Goal: Task Accomplishment & Management: Manage account settings

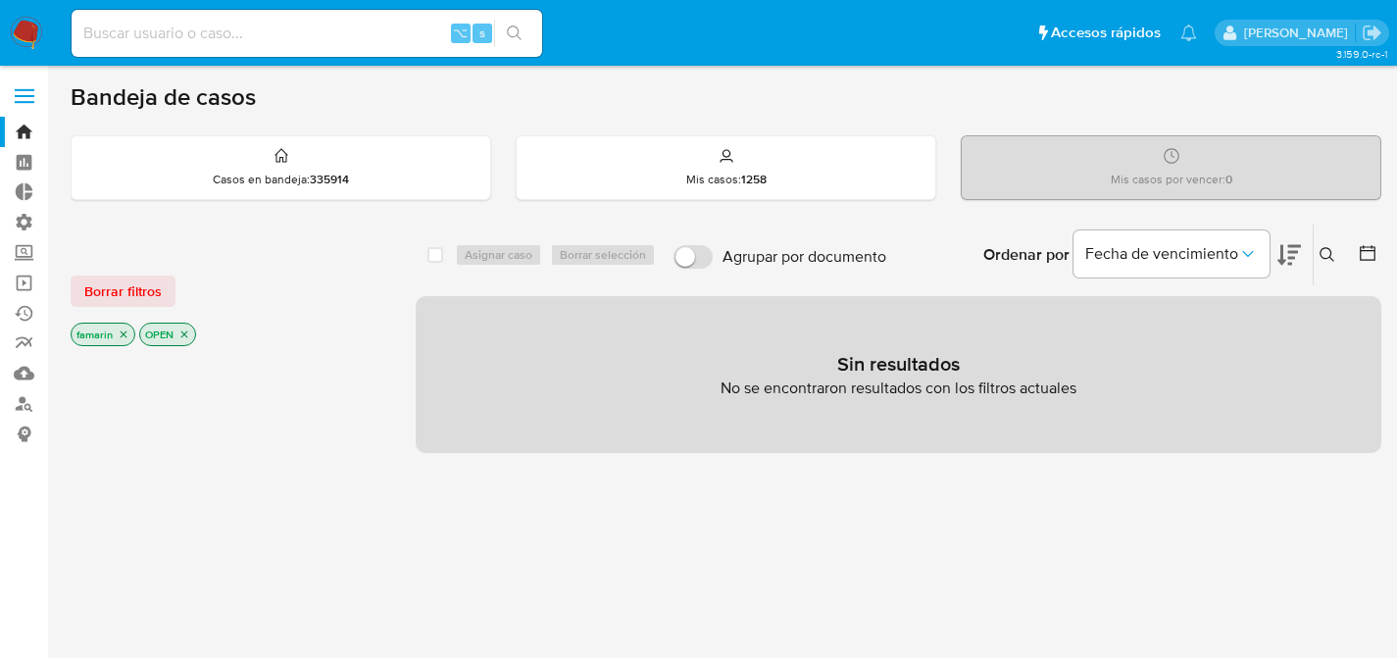
click at [1304, 254] on div "Ordenar por Fecha de vencimiento" at bounding box center [1140, 254] width 345 height 61
click at [1316, 254] on button at bounding box center [1330, 255] width 32 height 24
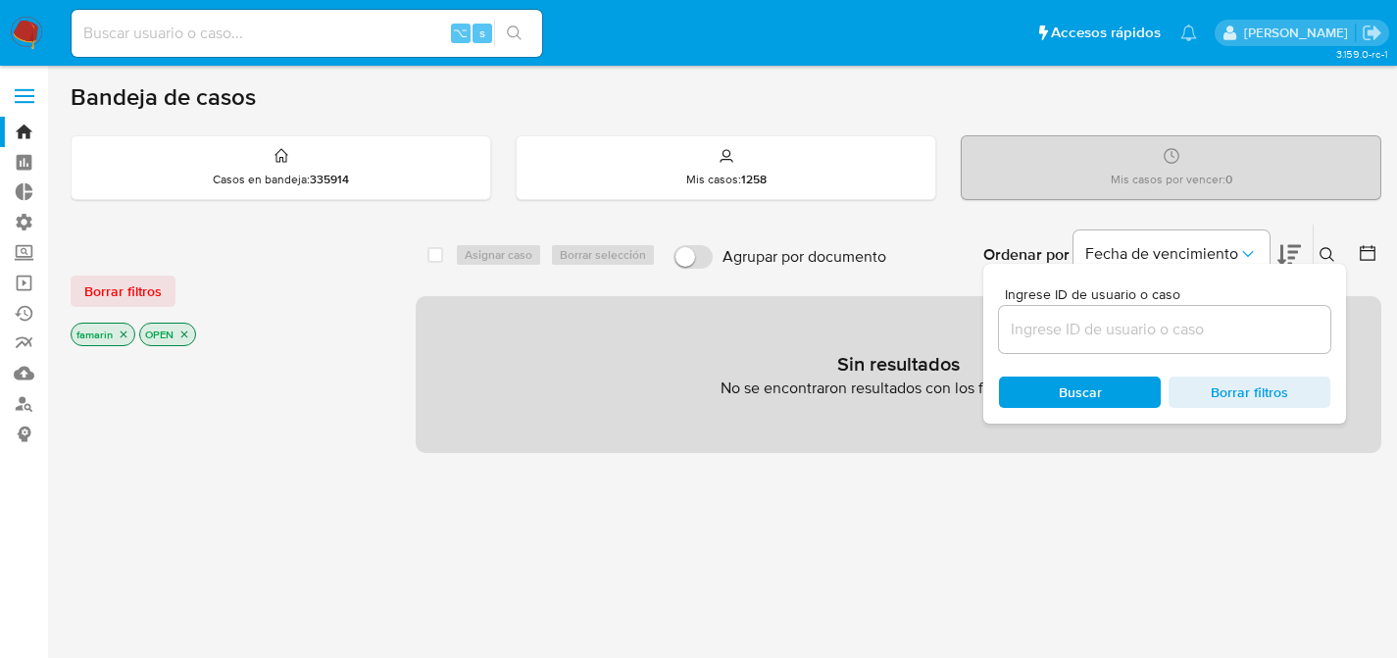
click at [1099, 323] on input at bounding box center [1164, 329] width 331 height 25
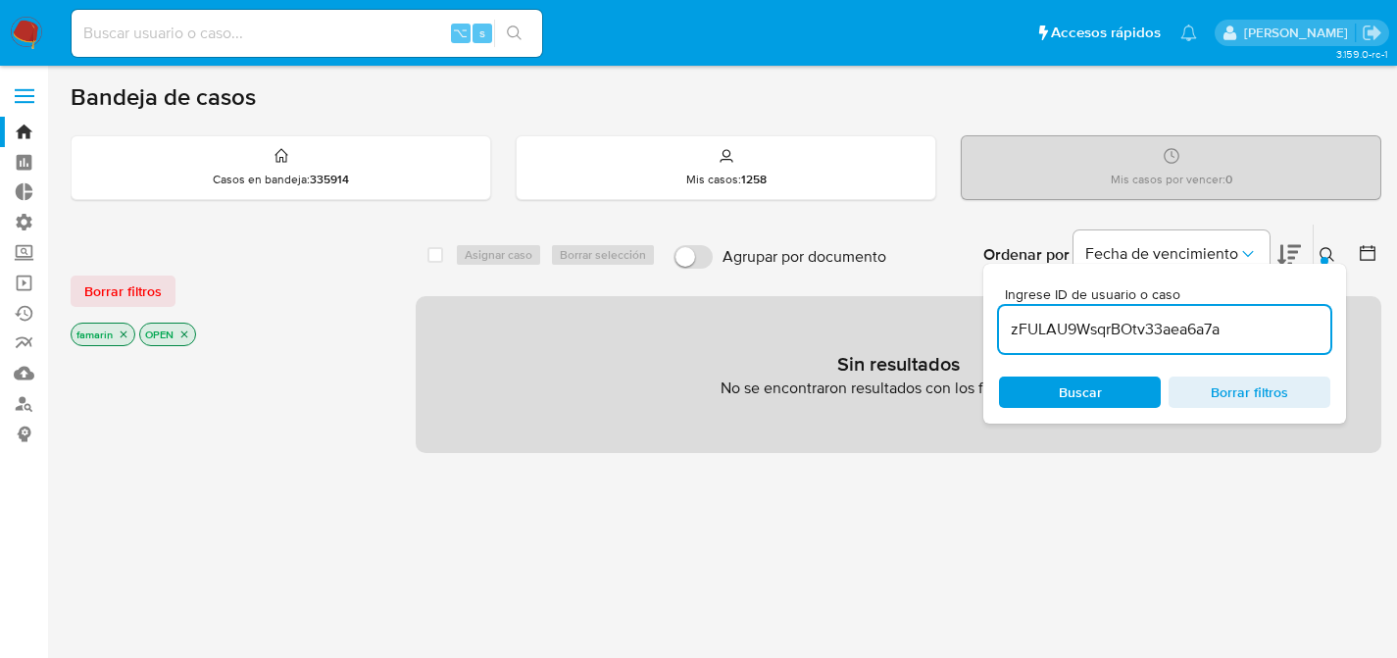
type input "zFULAU9WsqrBOtv33aea6a7a"
click at [100, 288] on span "Borrar filtros" at bounding box center [122, 290] width 77 height 27
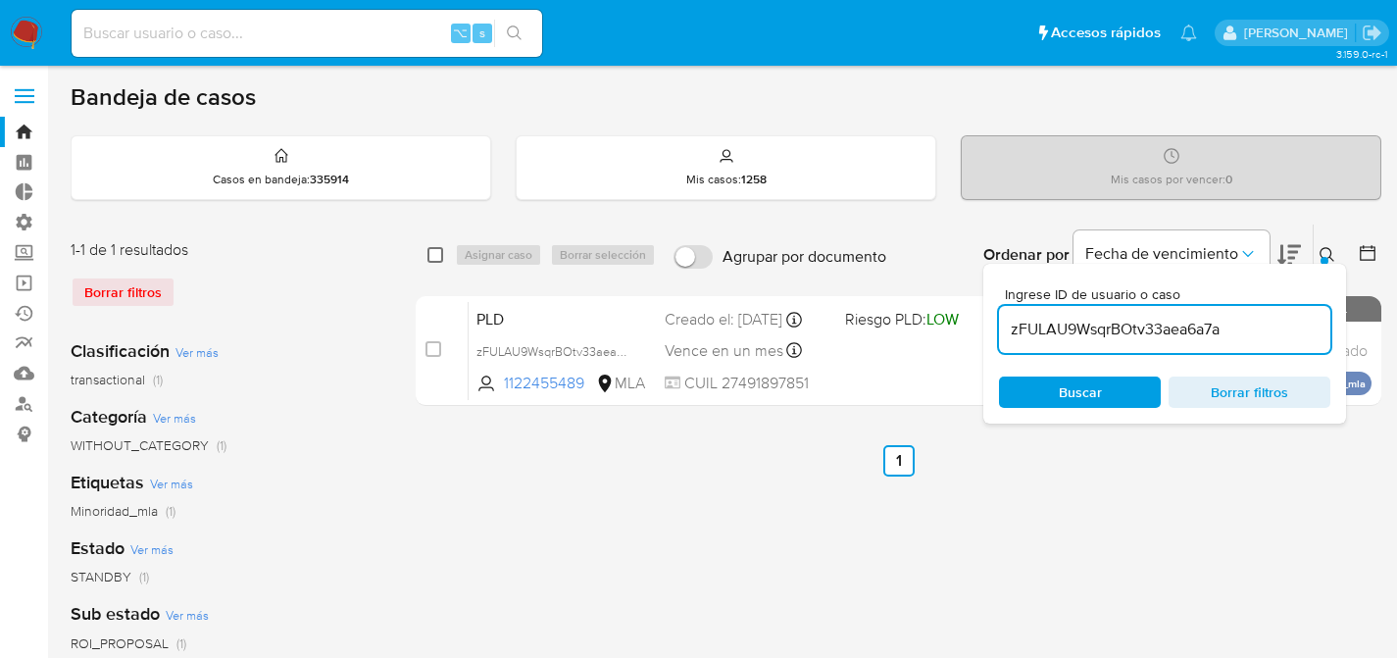
click at [439, 256] on input "checkbox" at bounding box center [435, 255] width 16 height 16
checkbox input "true"
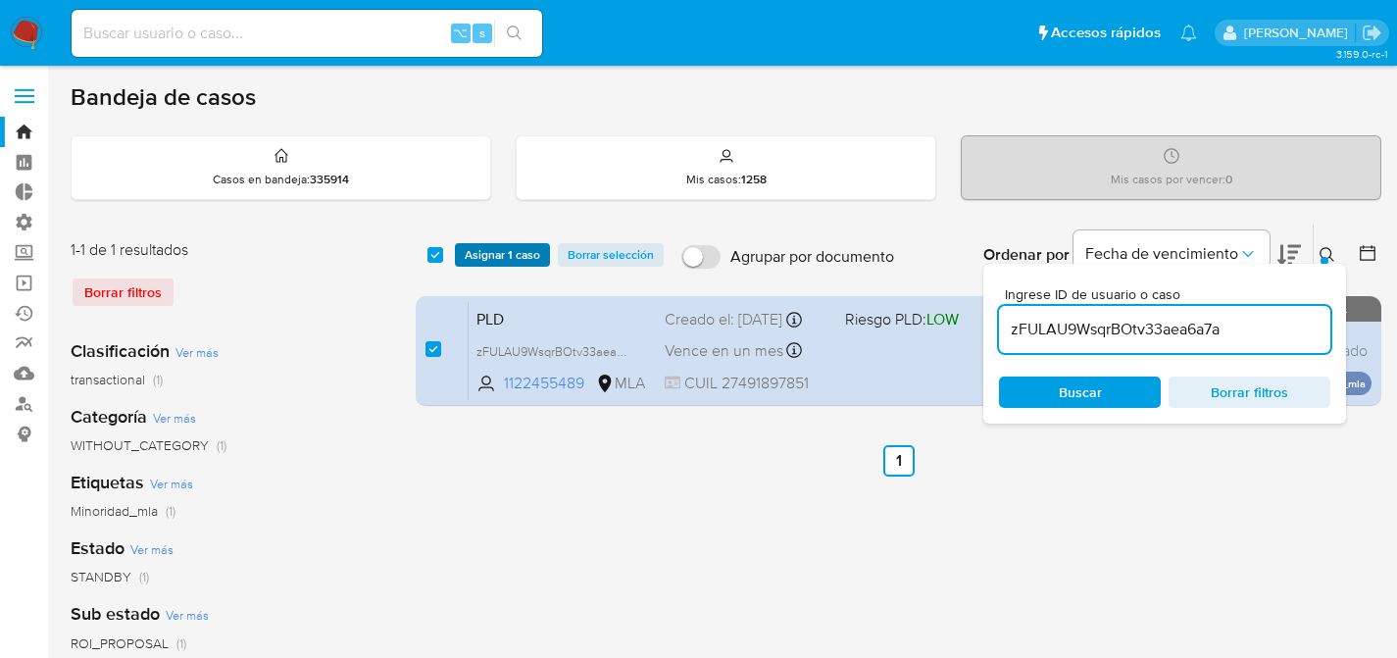
click at [473, 255] on span "Asignar 1 caso" at bounding box center [502, 255] width 75 height 20
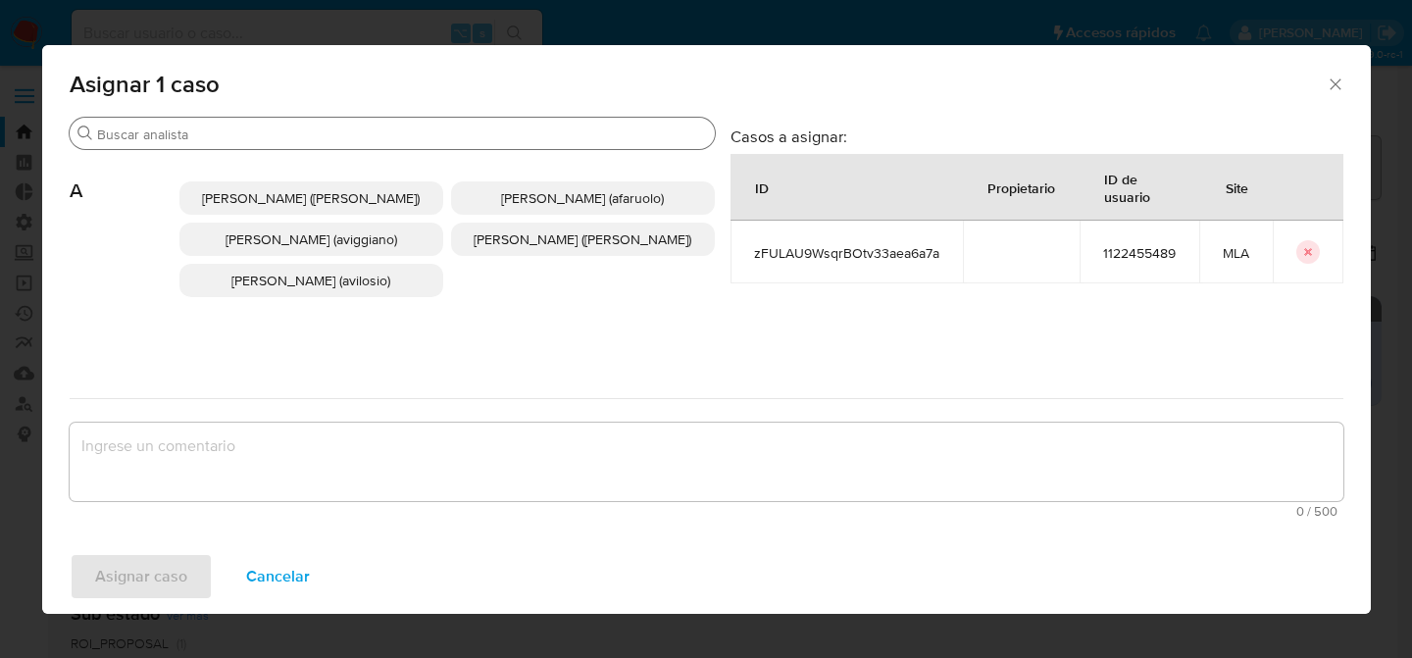
drag, startPoint x: 557, startPoint y: 155, endPoint x: 545, endPoint y: 138, distance: 20.4
click at [556, 155] on div "Abril Karina Medzovich (amedzovich) Agostina Dinora Faruolo (afaruolo) Agustina…" at bounding box center [446, 239] width 535 height 179
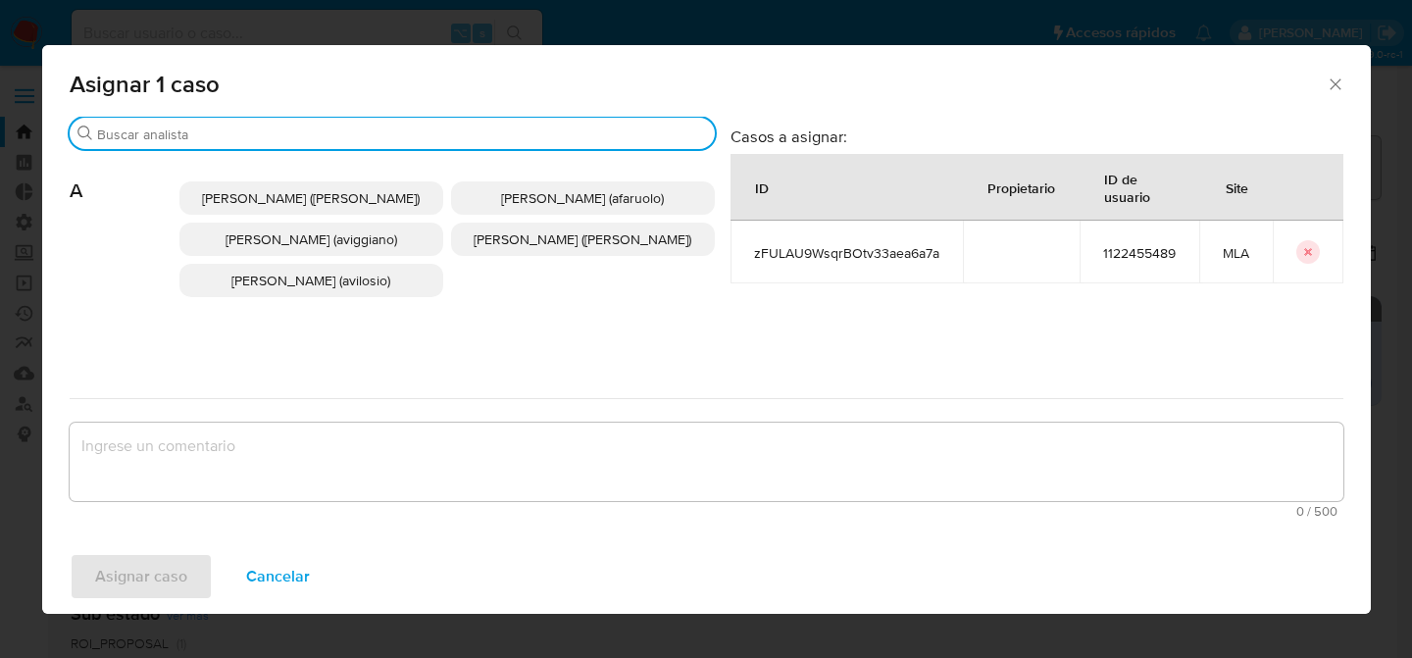
click at [545, 138] on input "Buscar" at bounding box center [402, 134] width 610 height 18
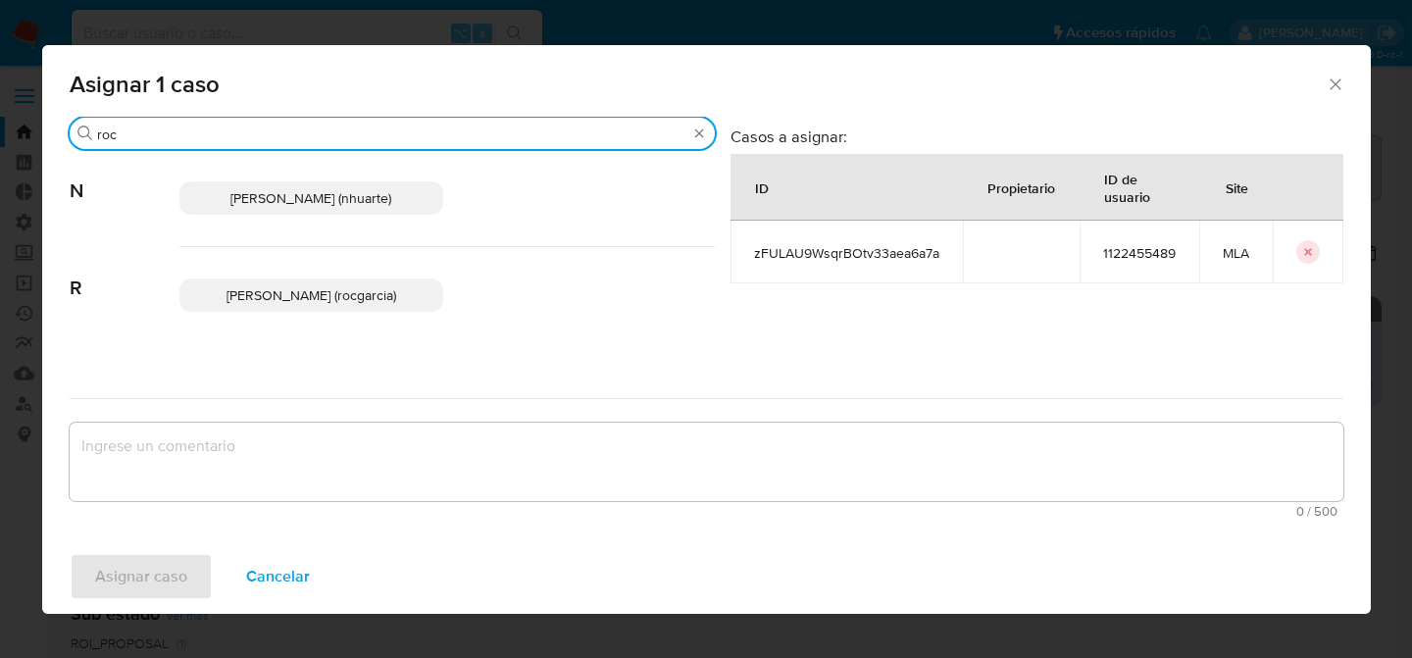
type input "roc"
click at [300, 201] on span "Noelia Rocio Huarte (nhuarte)" at bounding box center [310, 198] width 161 height 20
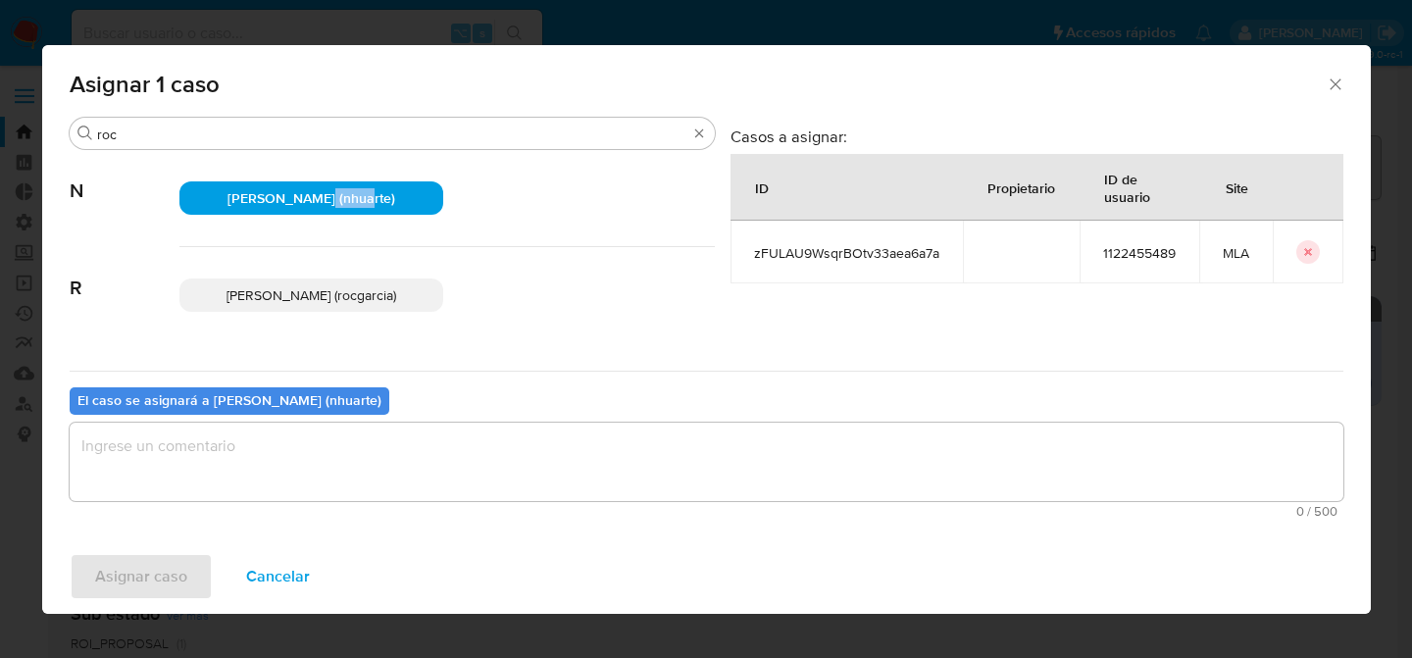
click at [299, 201] on span "Noelia Rocio Huarte (nhuarte)" at bounding box center [311, 198] width 168 height 20
click at [266, 297] on span "Rocio Garcia (rocgarcia)" at bounding box center [311, 295] width 170 height 20
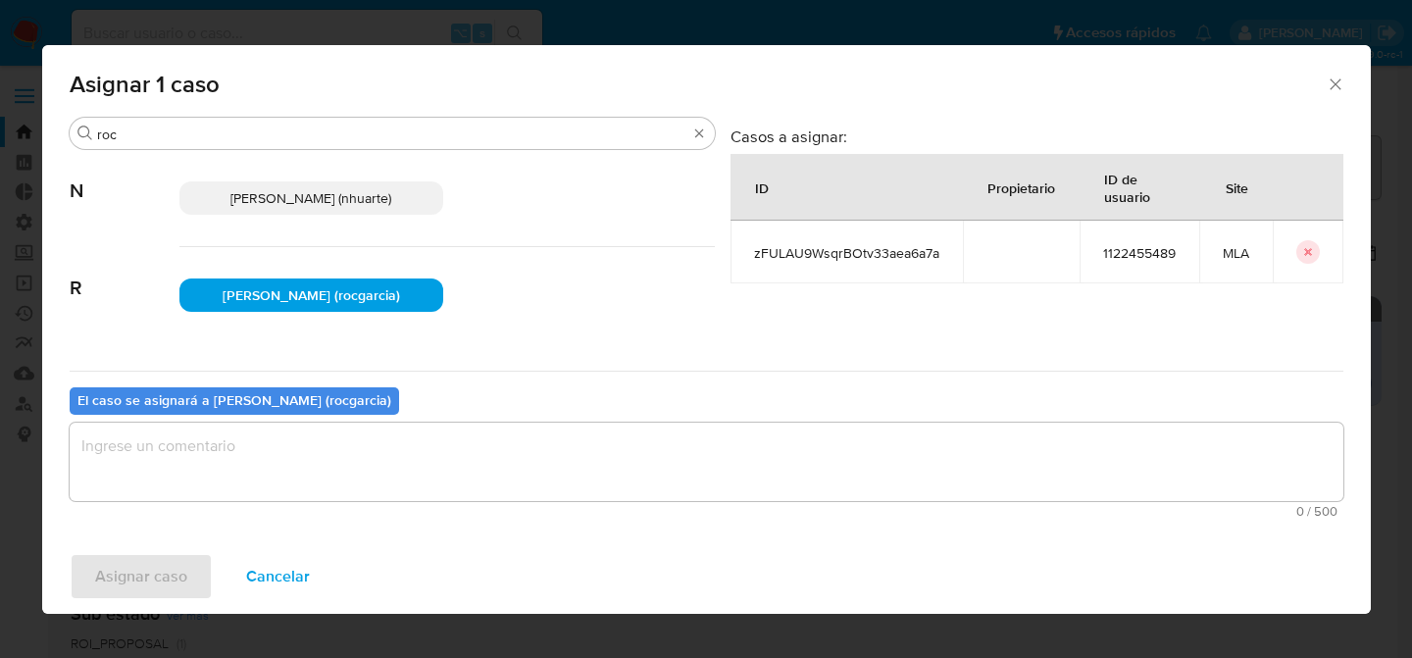
click at [211, 449] on textarea "assign-modal" at bounding box center [706, 461] width 1273 height 78
click at [151, 572] on span "Asignar caso" at bounding box center [141, 576] width 92 height 43
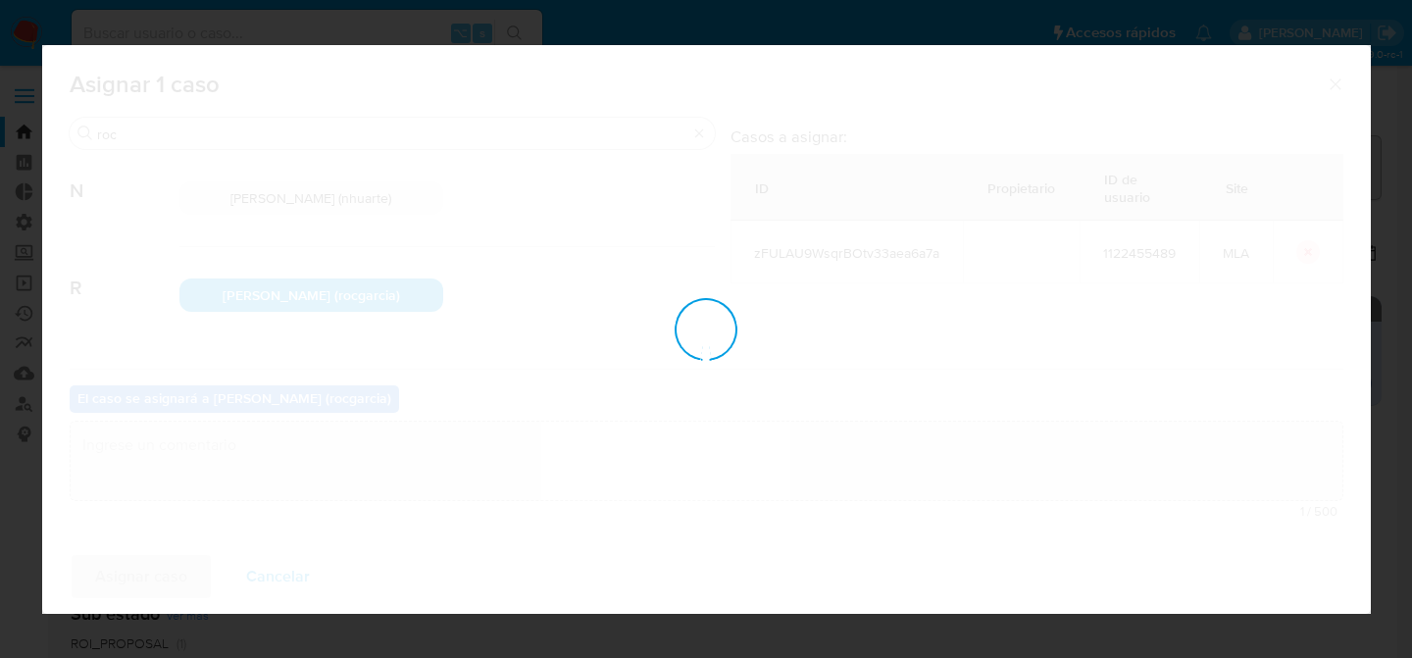
checkbox input "false"
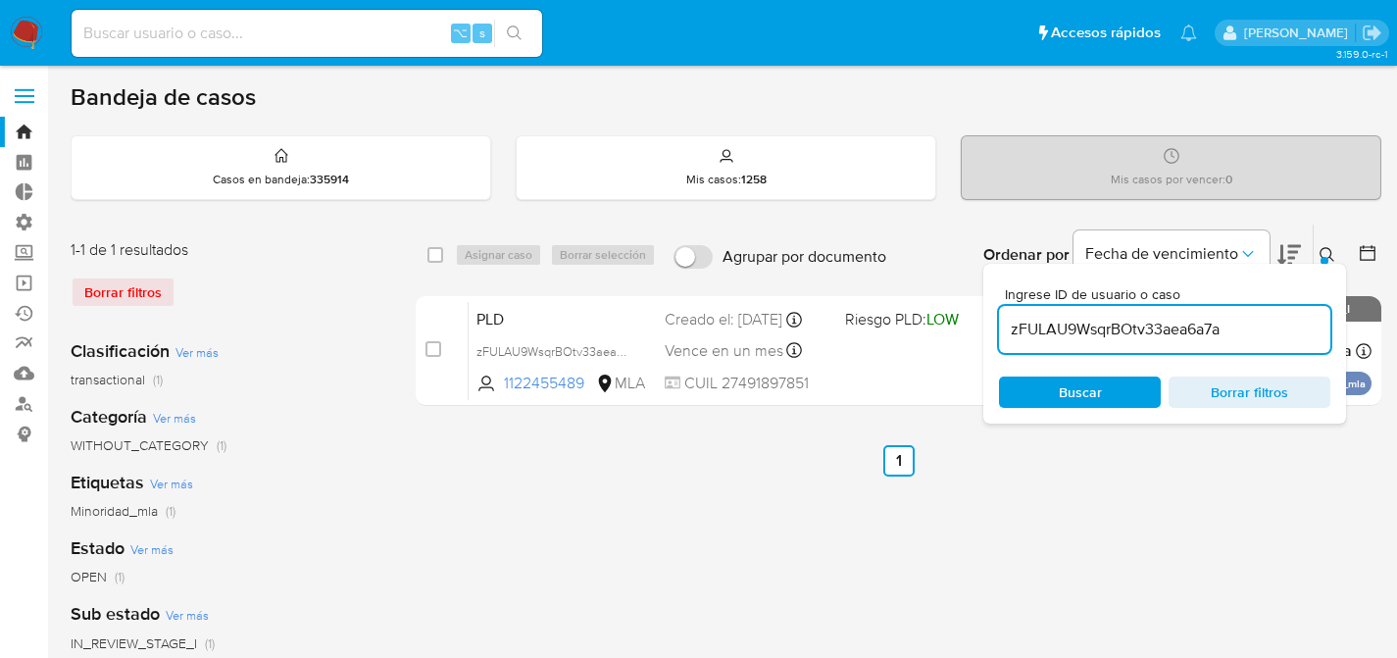
click at [1317, 247] on button at bounding box center [1330, 255] width 32 height 24
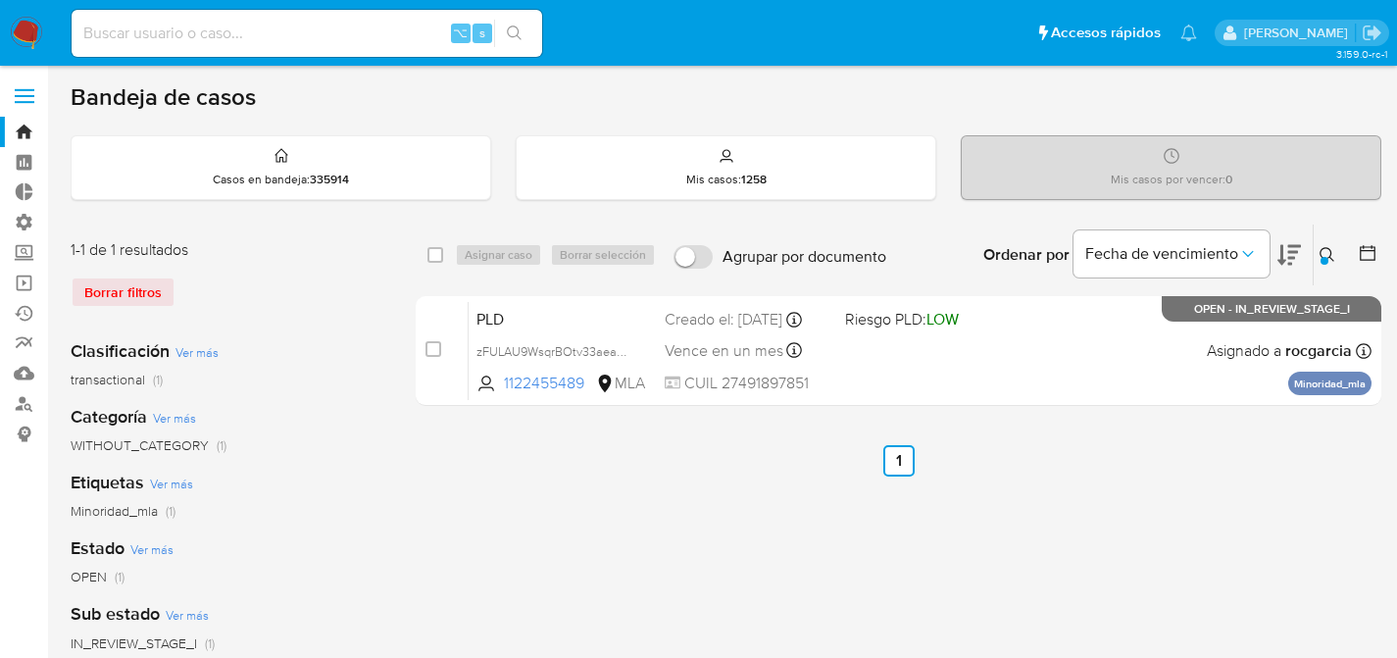
click at [5, 31] on nav "Pausado Ver notificaciones ⌥ s Accesos rápidos Presiona las siguientes teclas p…" at bounding box center [698, 33] width 1397 height 66
click at [25, 31] on img at bounding box center [26, 33] width 33 height 33
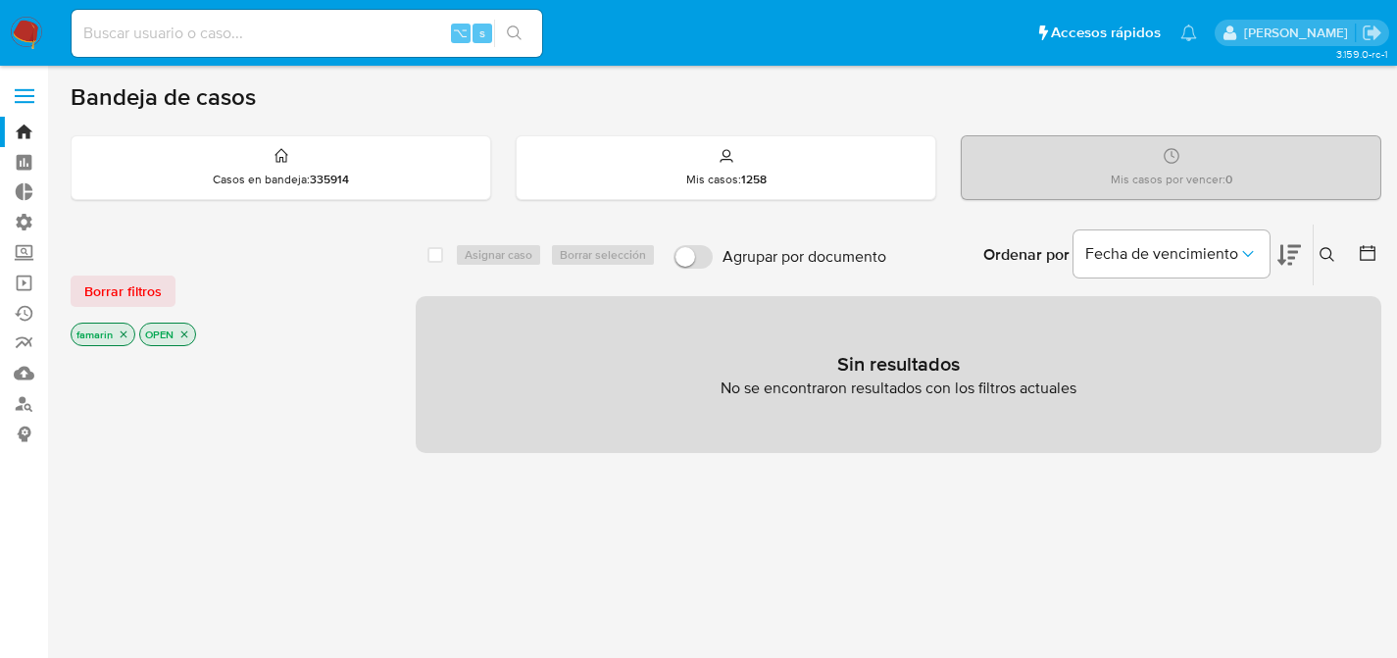
click at [305, 259] on div "Borrar filtros famarin OPEN" at bounding box center [228, 294] width 314 height 111
click at [28, 288] on link "Operaciones masivas" at bounding box center [116, 283] width 233 height 30
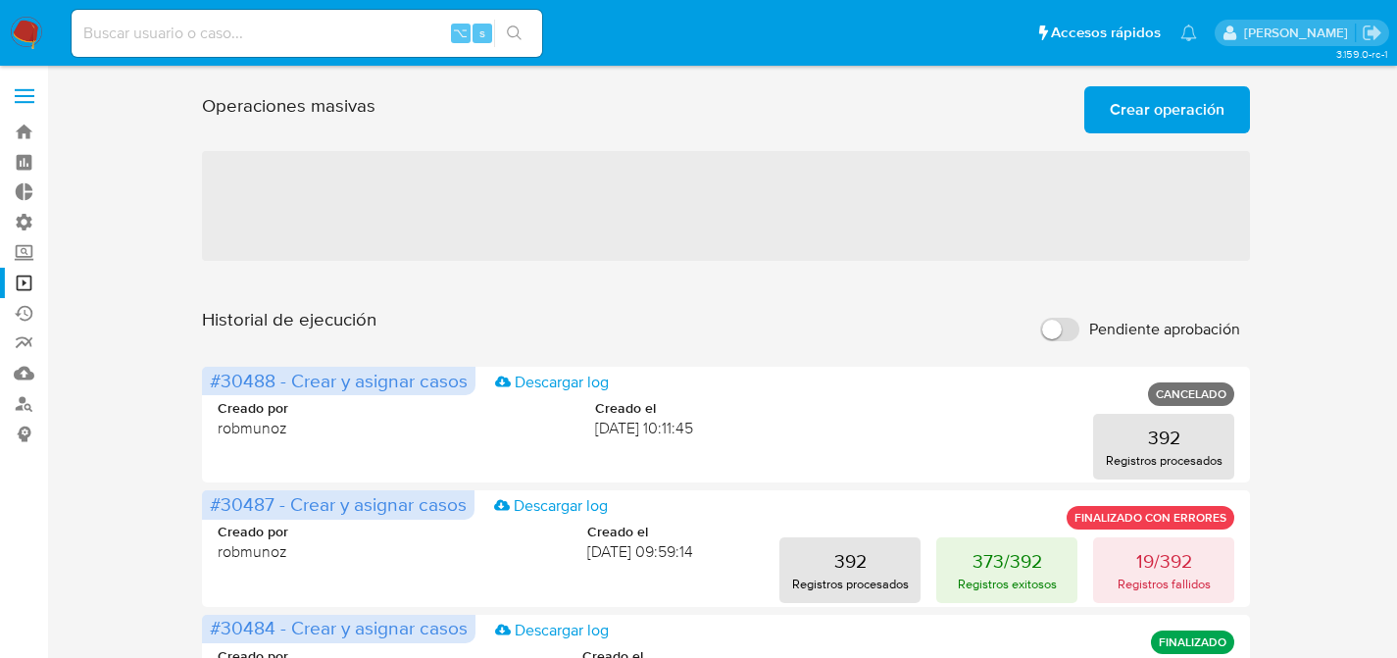
click at [1161, 115] on span "Crear operación" at bounding box center [1167, 109] width 115 height 43
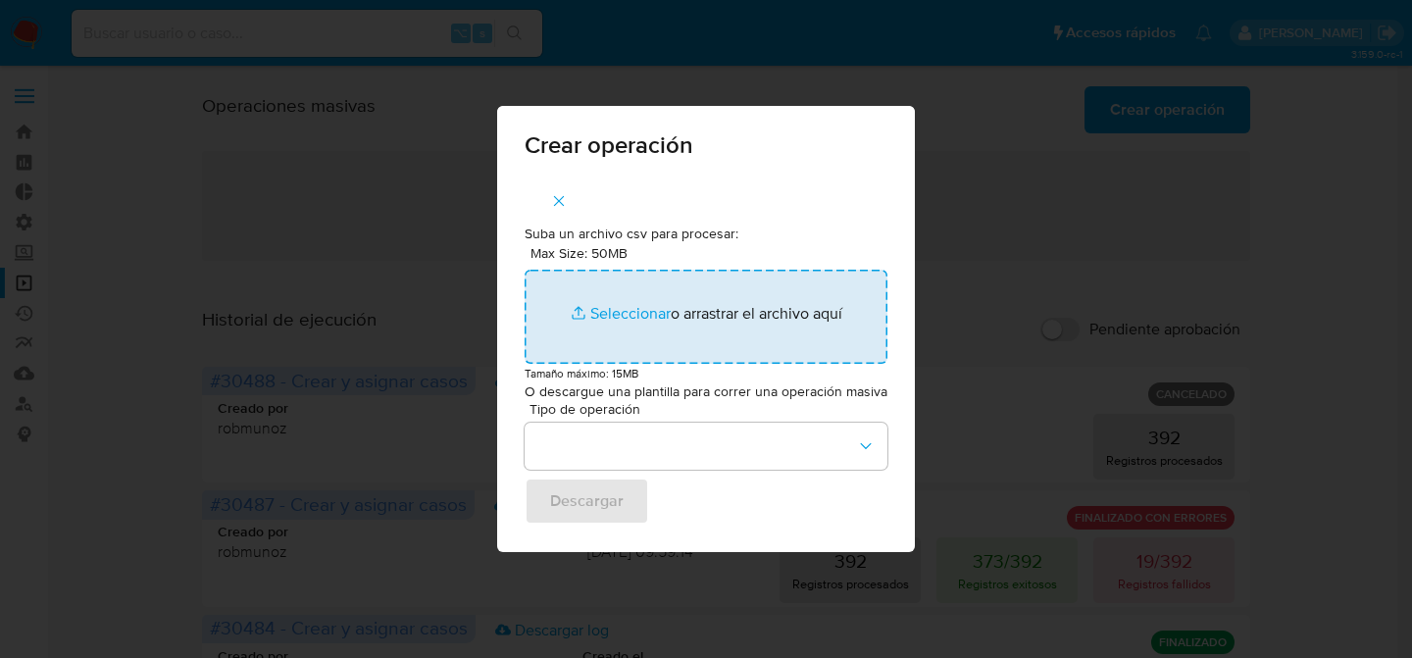
click at [642, 283] on input "Max Size: 50MB Seleccionar archivos" at bounding box center [705, 317] width 363 height 94
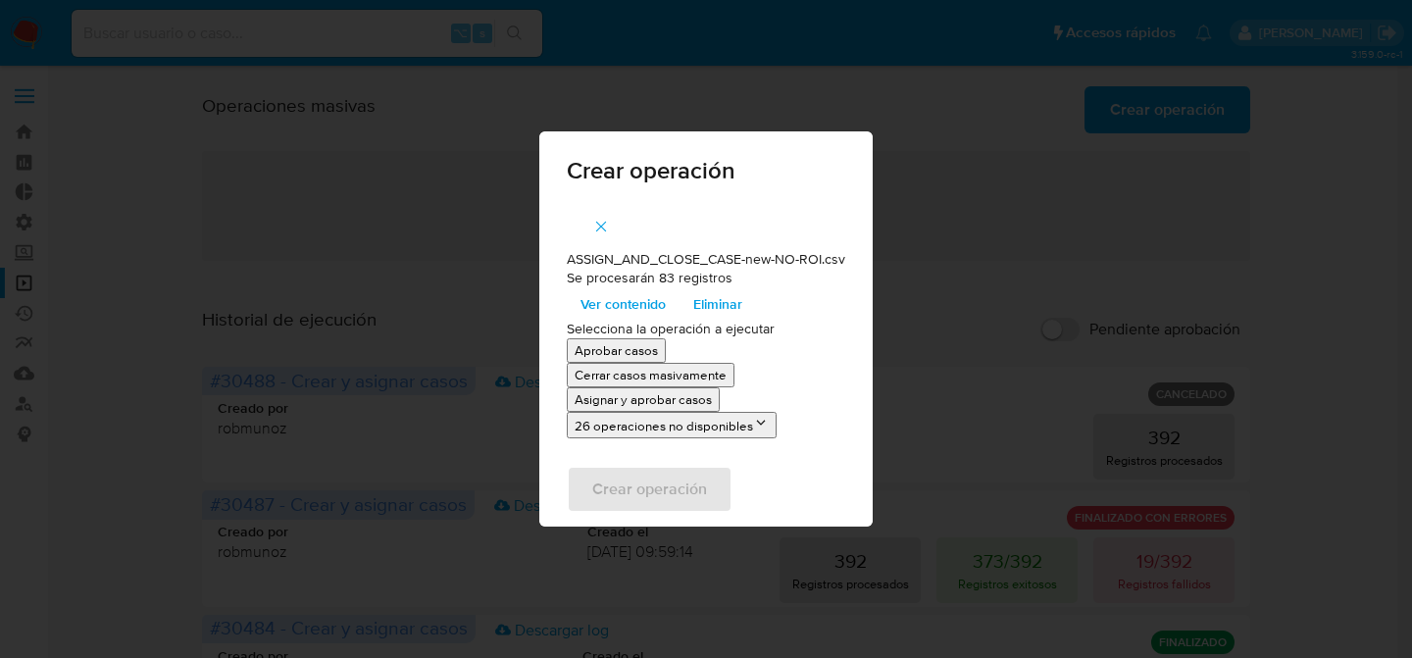
click at [635, 402] on p "Asignar y aprobar casos" at bounding box center [642, 399] width 137 height 19
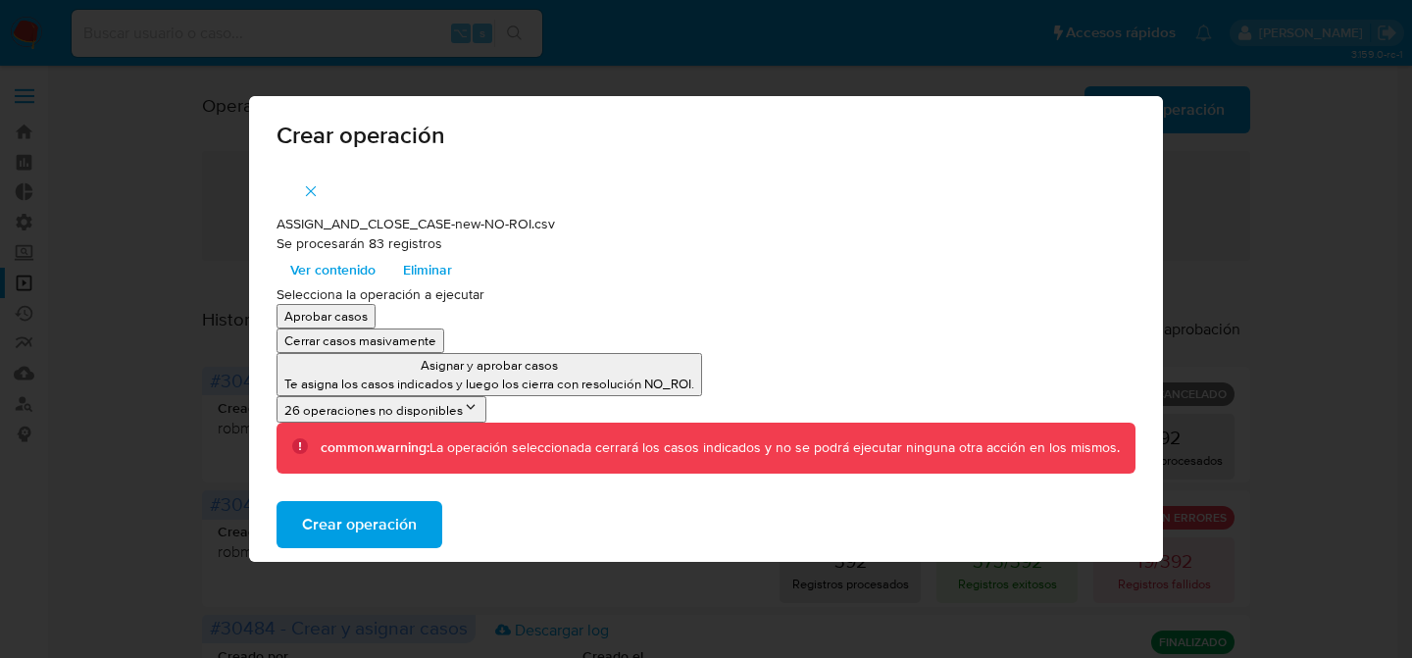
click at [344, 538] on span "Crear operación" at bounding box center [359, 524] width 115 height 43
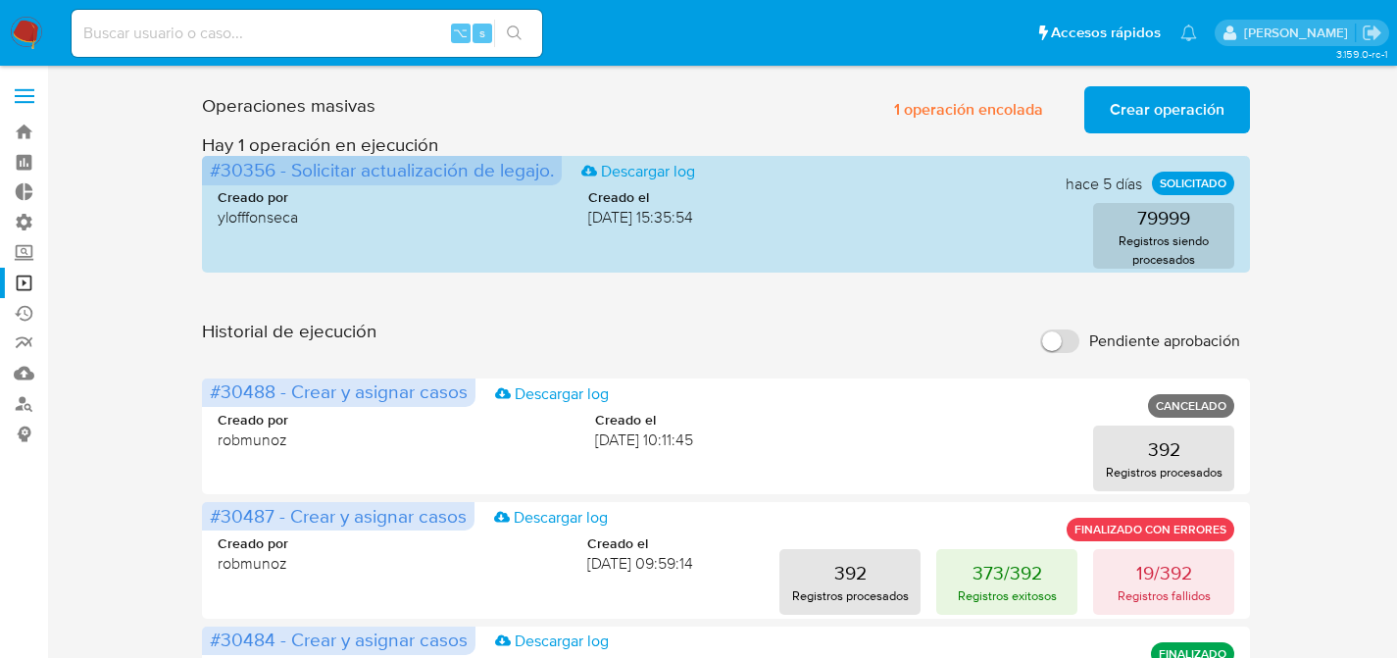
click at [309, 39] on input at bounding box center [307, 33] width 471 height 25
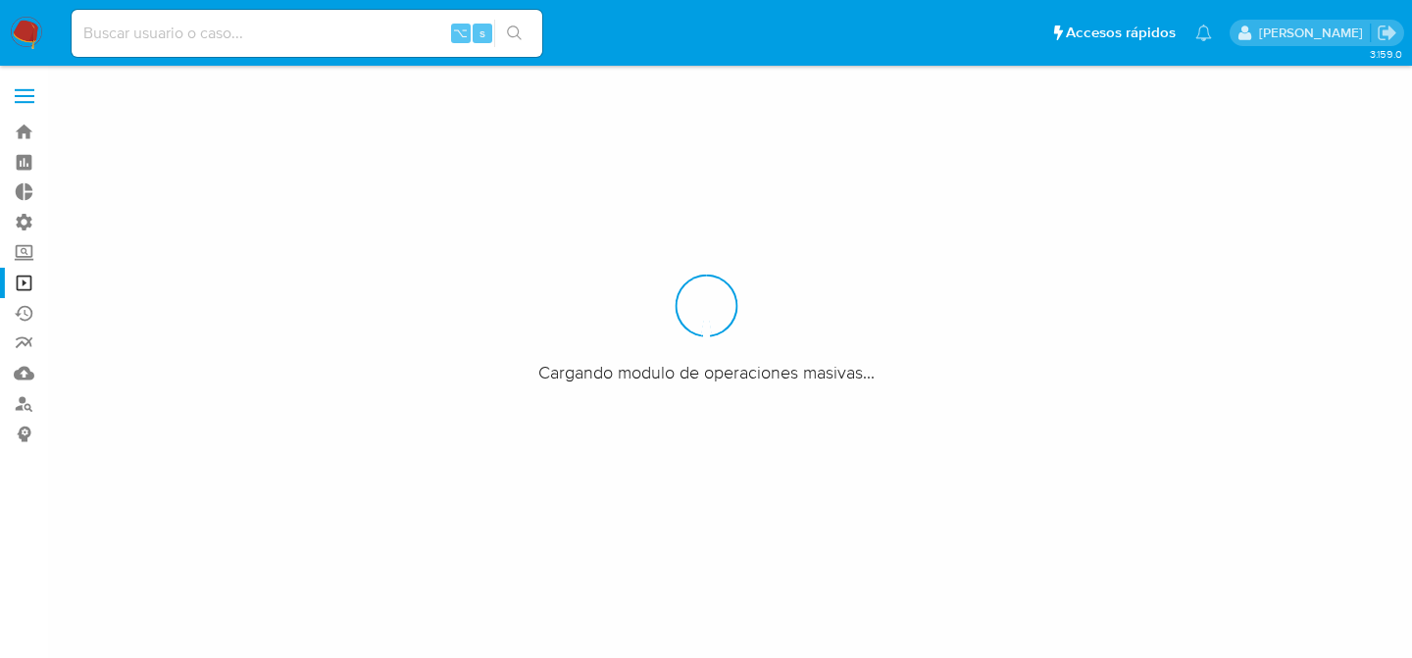
click at [167, 29] on input at bounding box center [307, 33] width 471 height 25
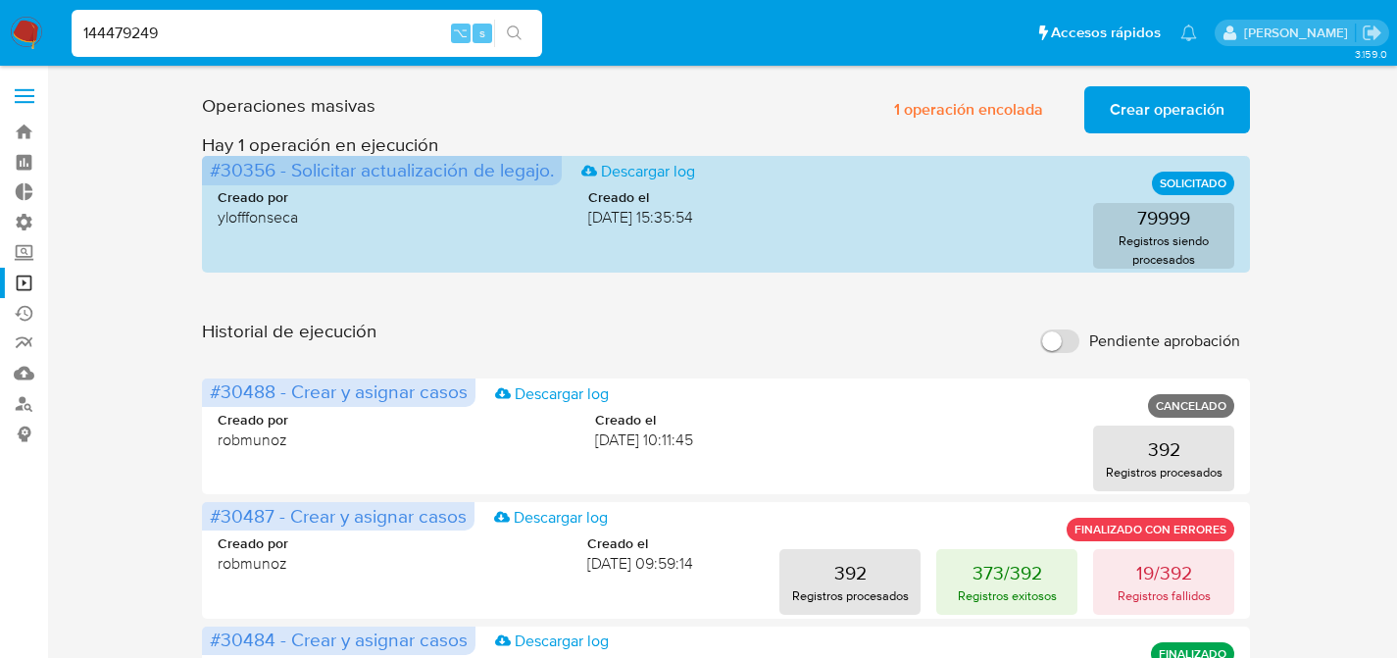
type input "144479249"
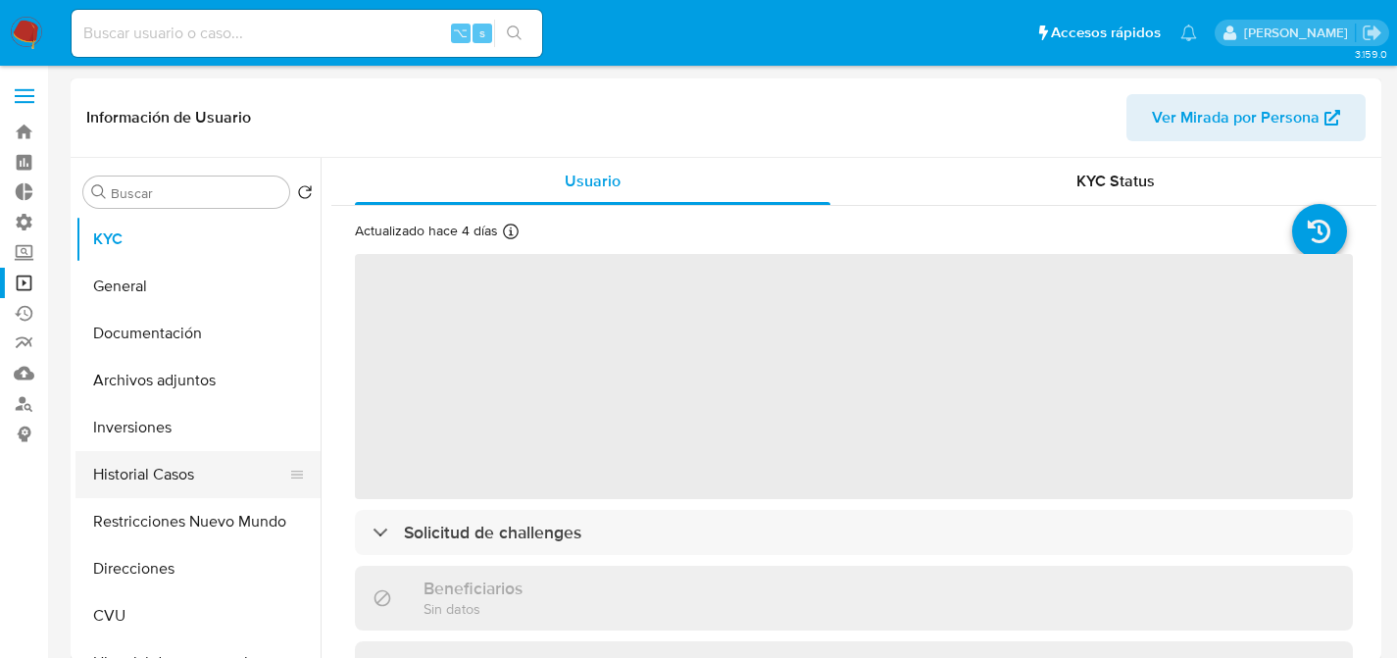
click at [163, 463] on button "Historial Casos" at bounding box center [189, 474] width 229 height 47
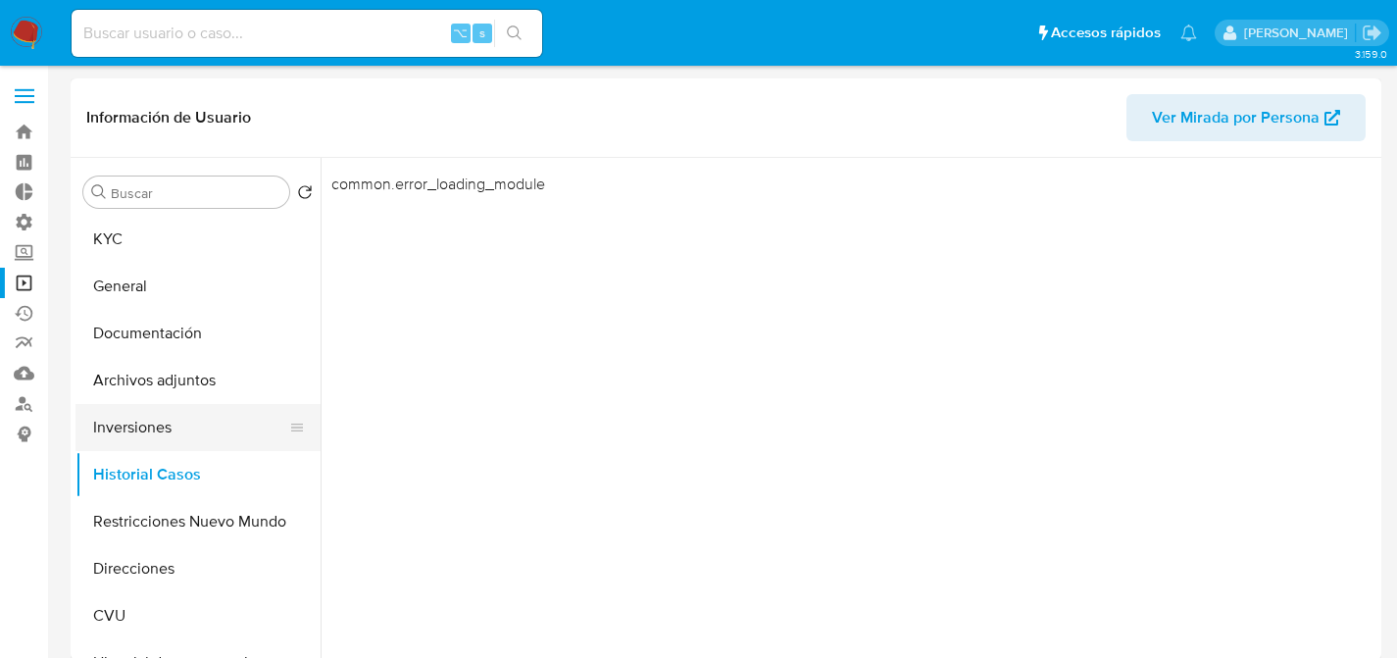
click at [194, 430] on button "Inversiones" at bounding box center [189, 427] width 229 height 47
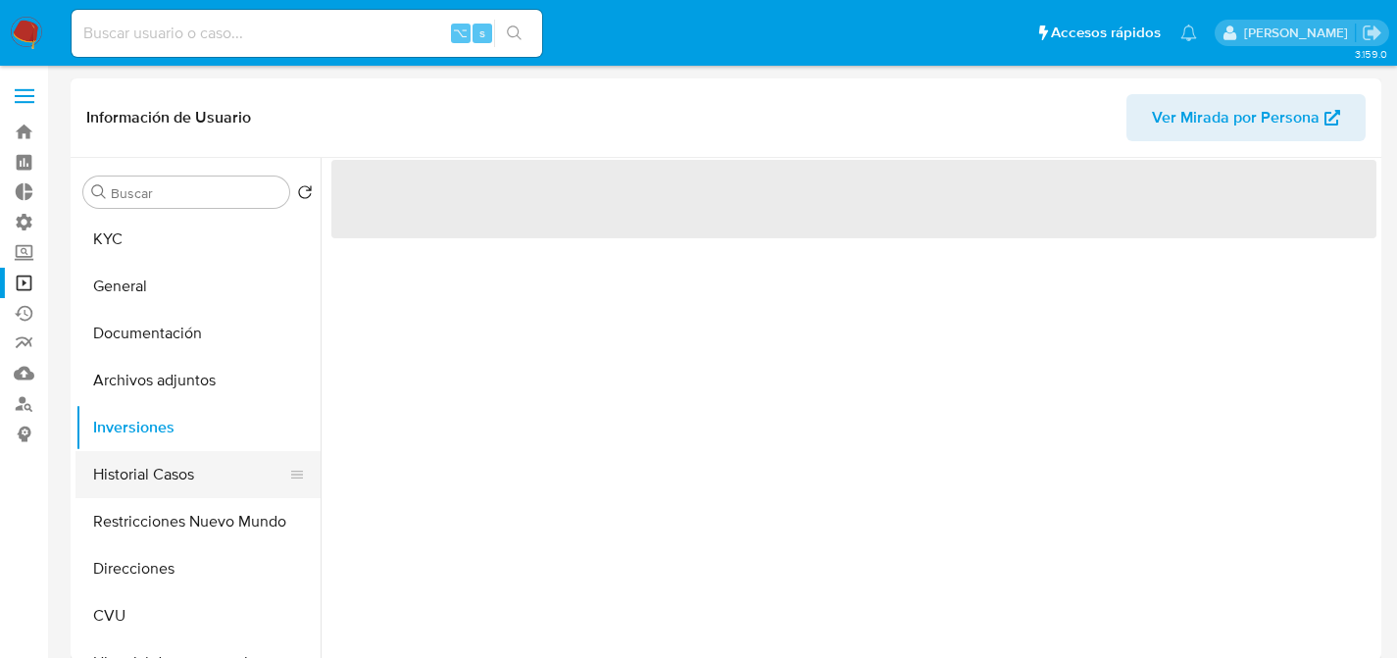
click at [158, 473] on button "Historial Casos" at bounding box center [189, 474] width 229 height 47
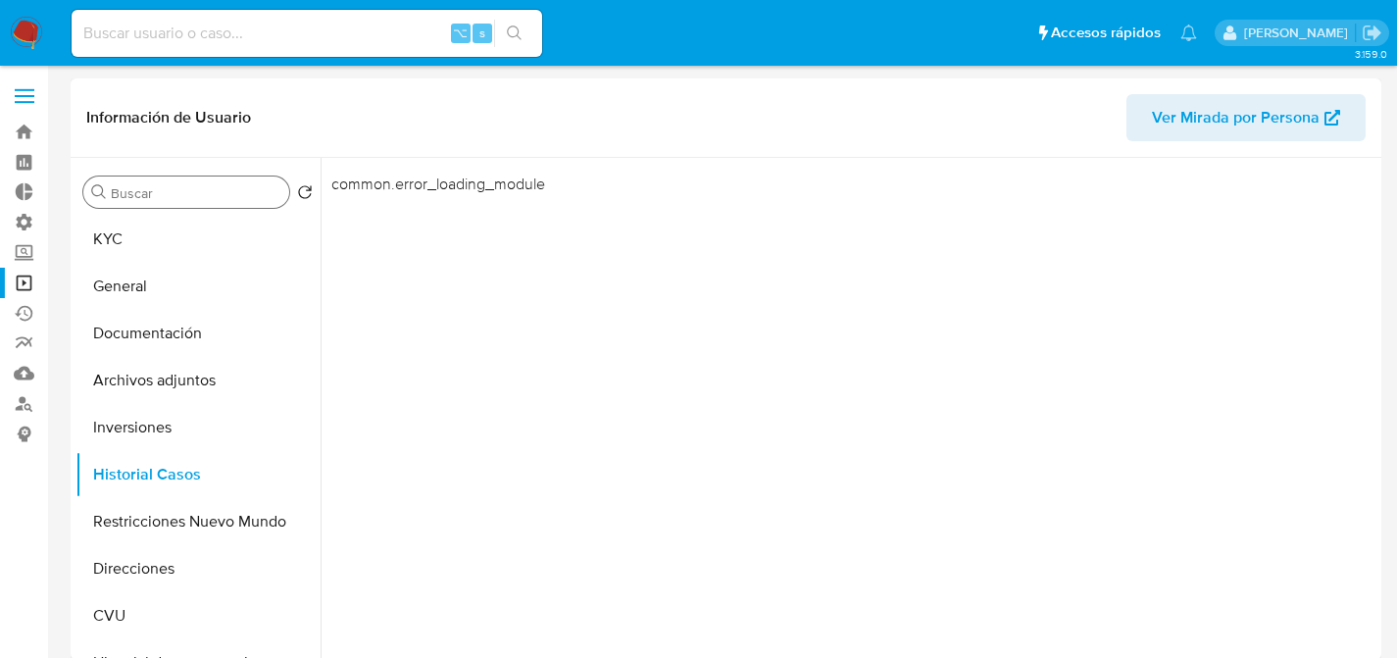
click at [209, 206] on div "Buscar" at bounding box center [186, 191] width 206 height 31
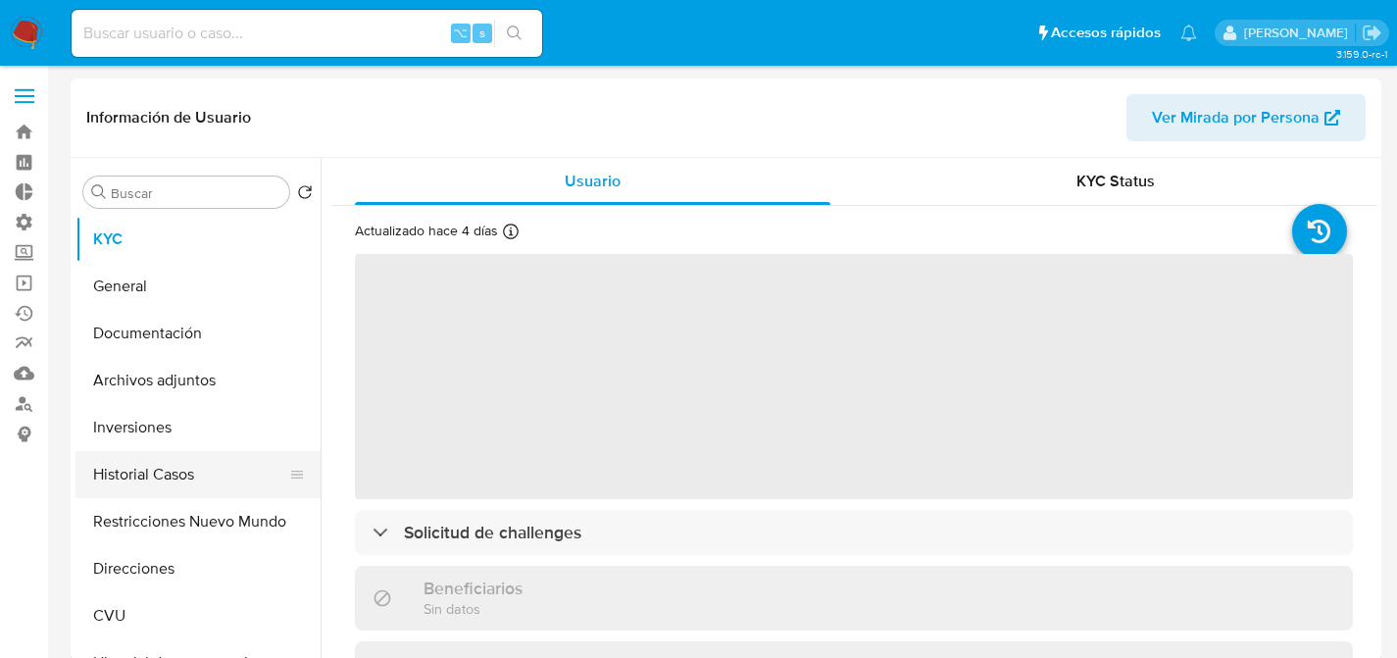
click at [169, 465] on button "Historial Casos" at bounding box center [189, 474] width 229 height 47
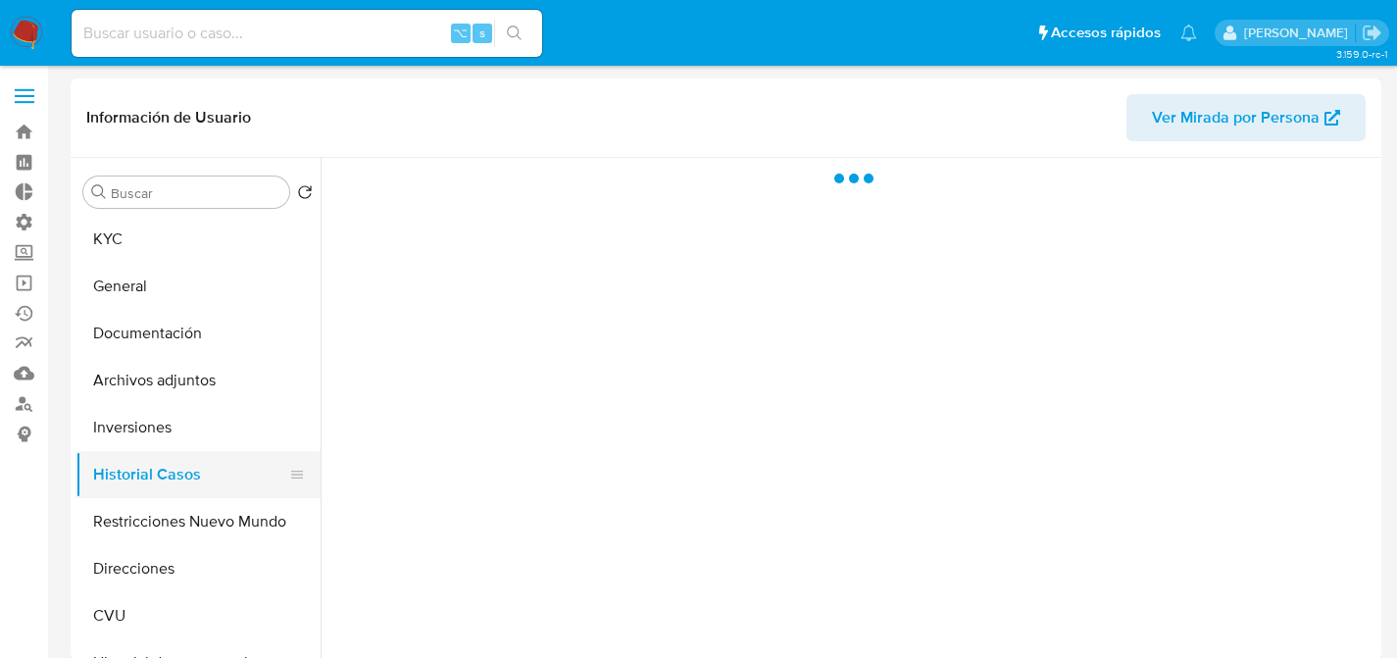
select select "10"
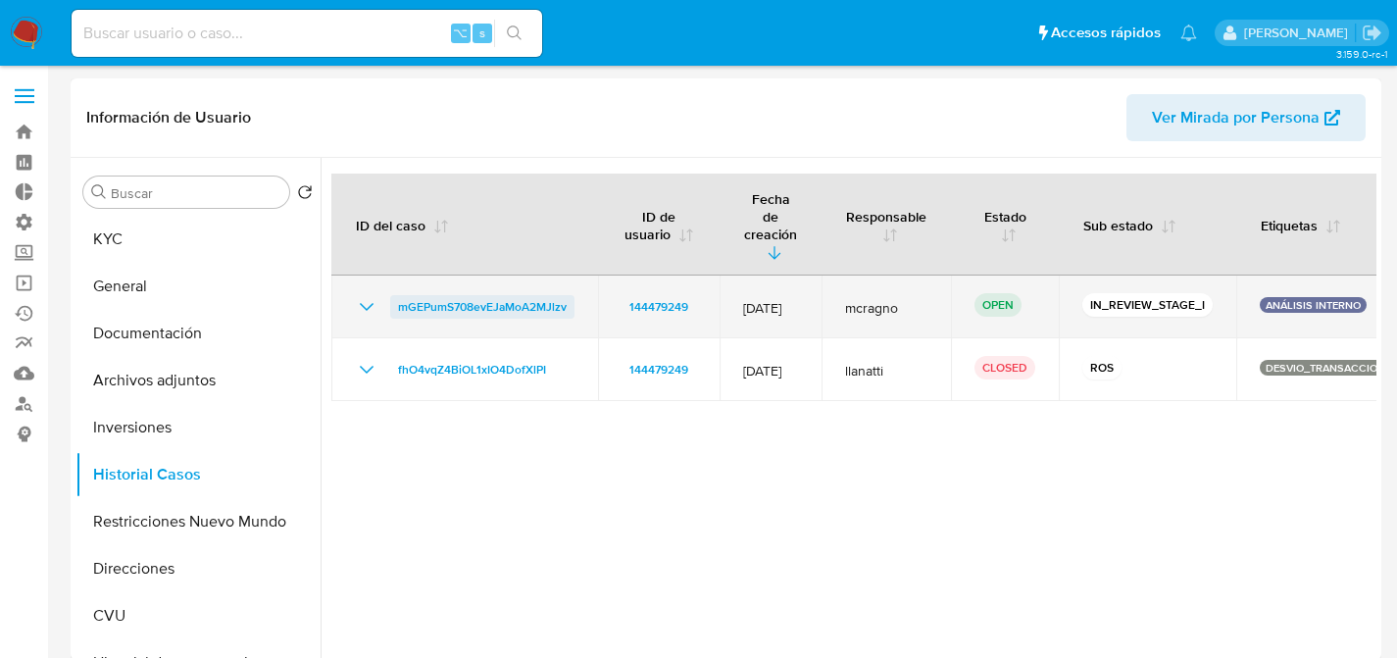
click at [534, 295] on span "mGEPumS708evEJaMoA2MJlzv" at bounding box center [482, 307] width 169 height 24
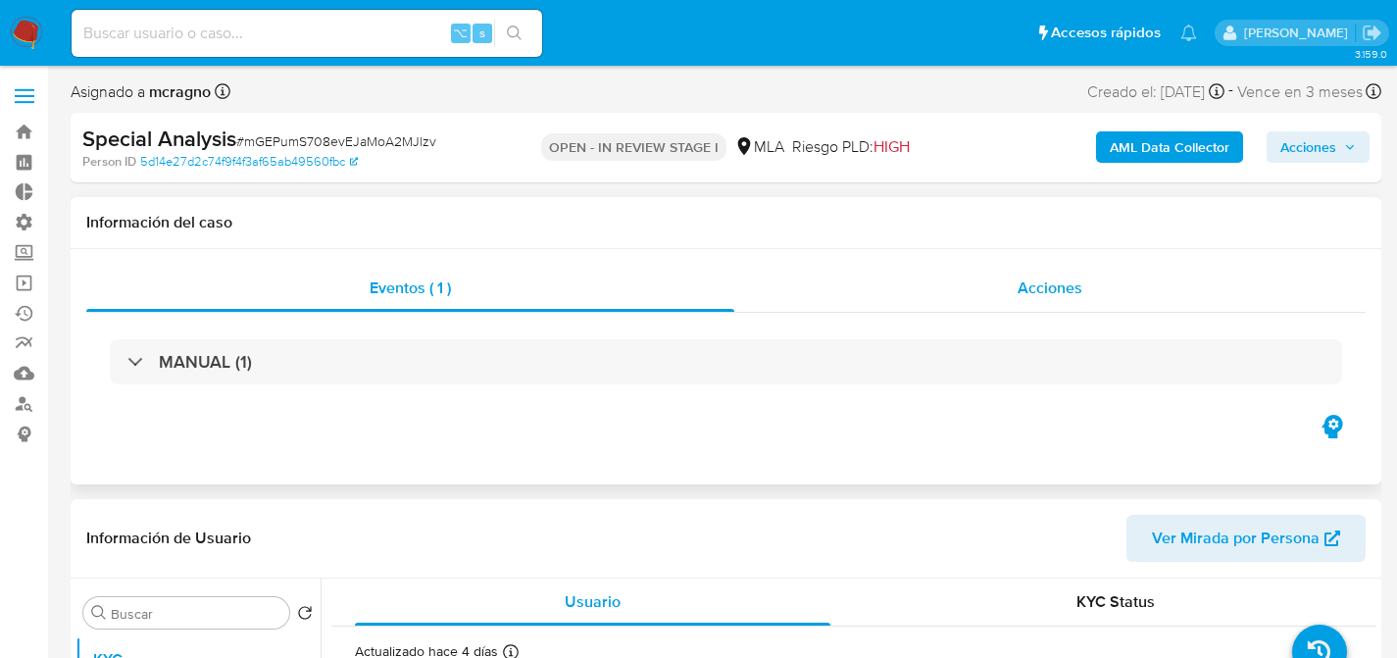
click at [971, 276] on div "Acciones" at bounding box center [1049, 288] width 631 height 47
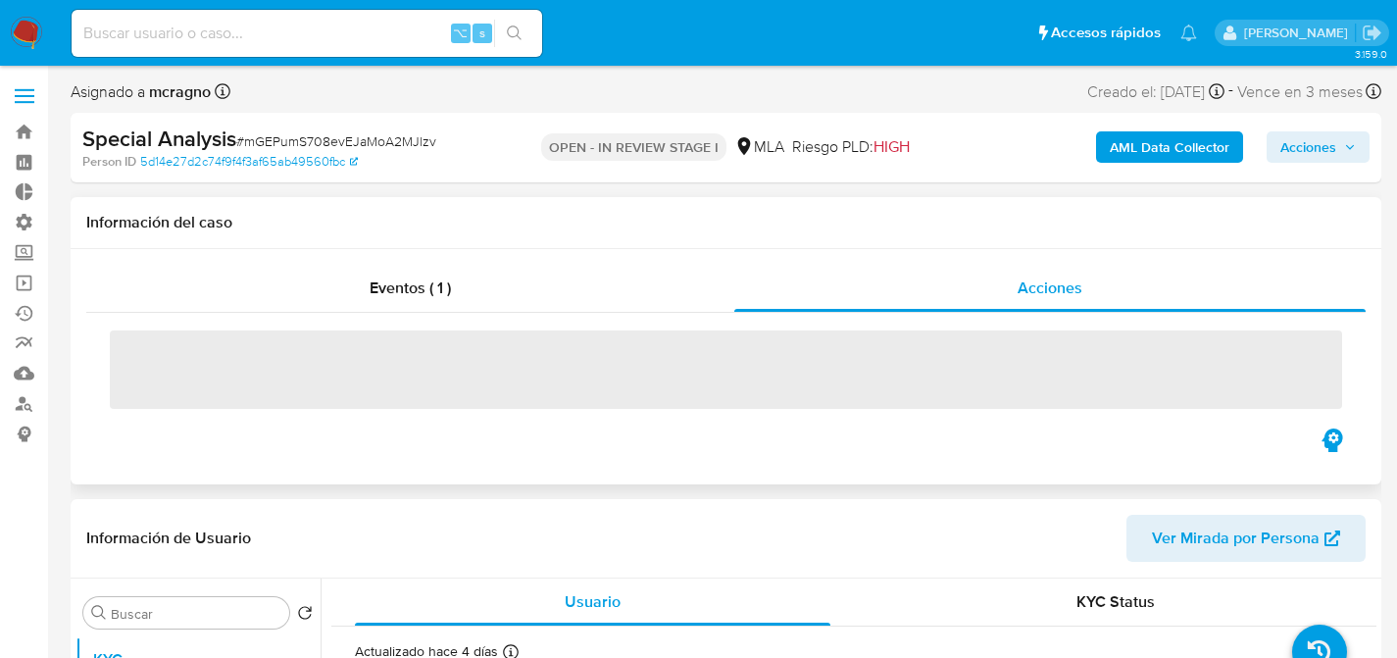
select select "10"
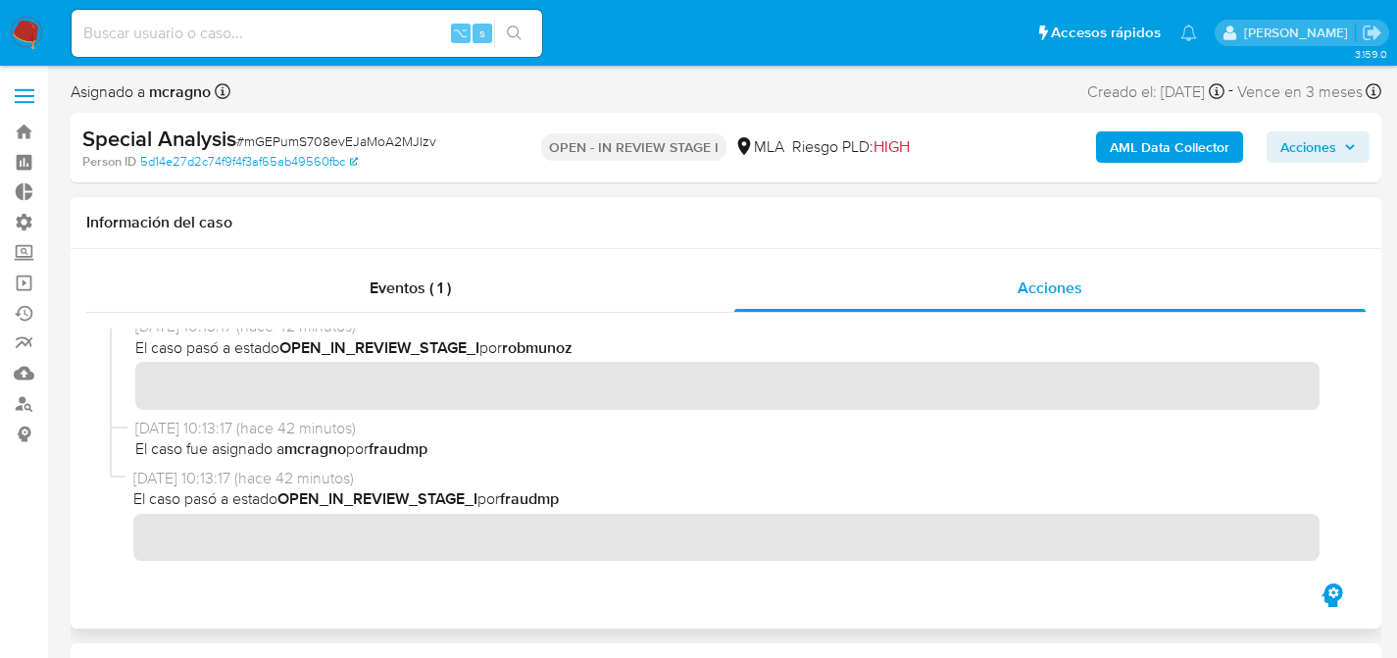
scroll to position [68, 0]
